Goal: Information Seeking & Learning: Learn about a topic

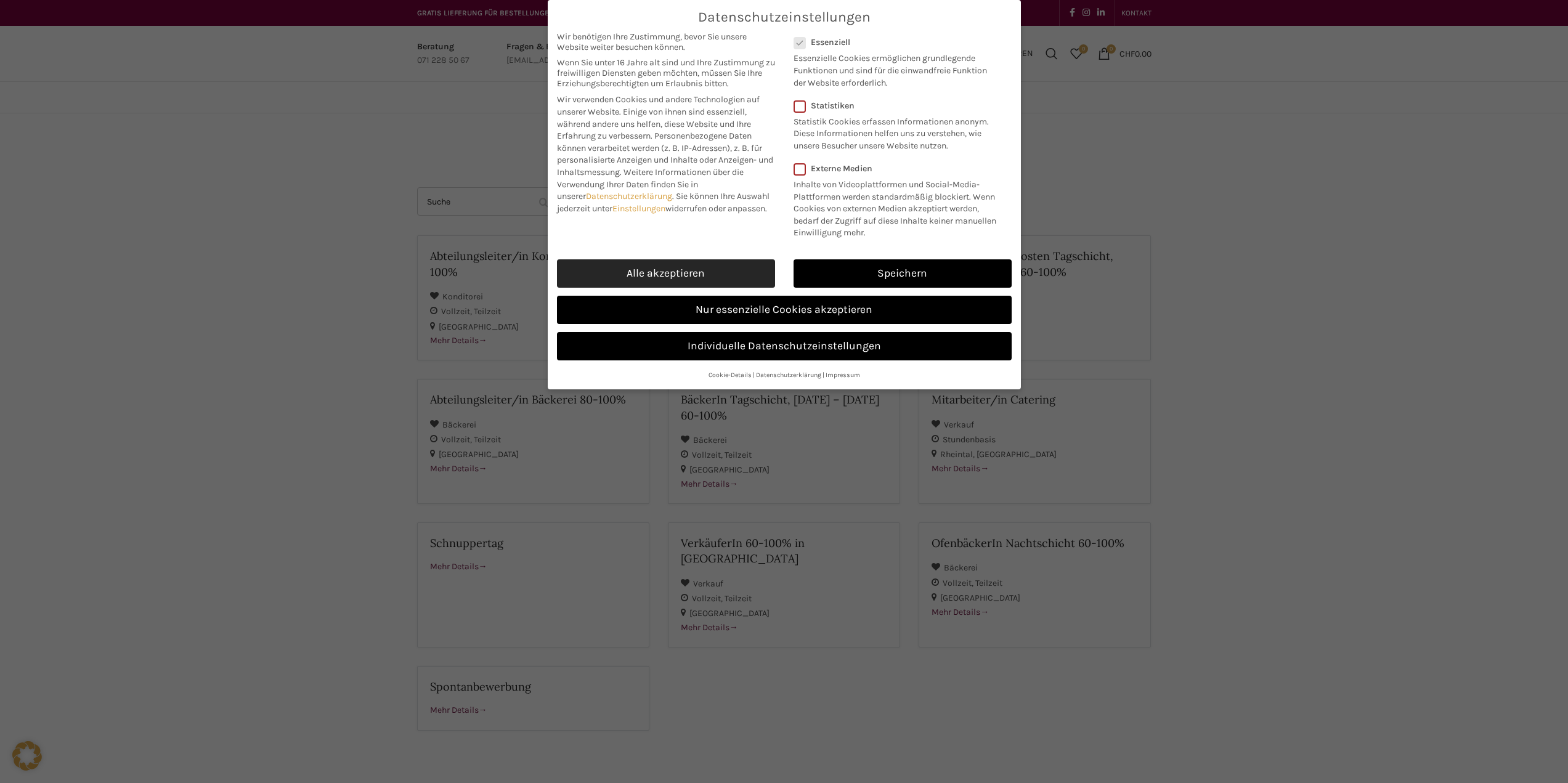
click at [643, 278] on link "Alle akzeptieren" at bounding box center [665, 274] width 218 height 28
checkbox input "true"
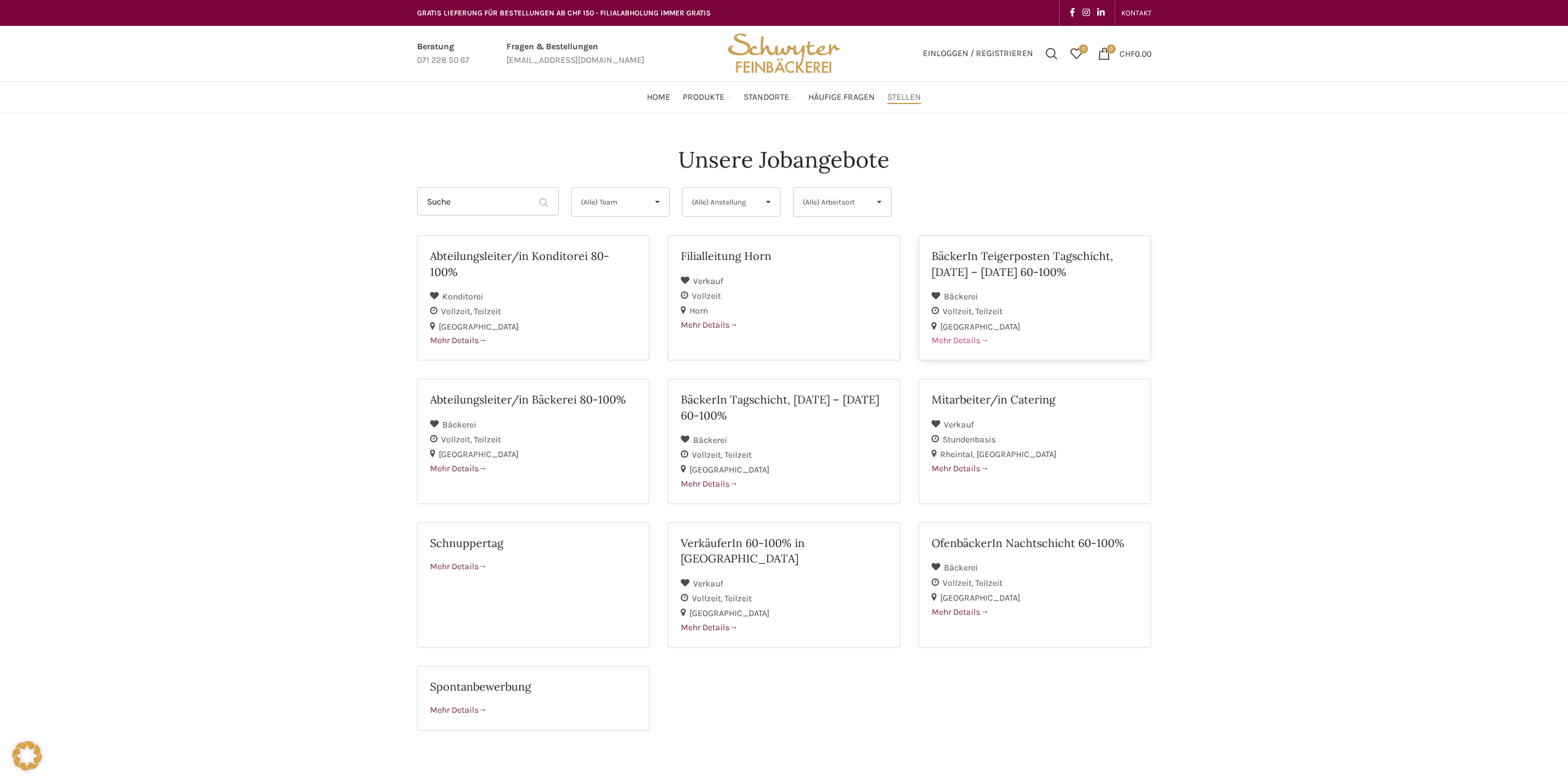
click at [960, 342] on span "Mehr Details" at bounding box center [959, 340] width 58 height 11
click at [449, 468] on span "Mehr Details" at bounding box center [458, 468] width 58 height 11
